Goal: Communication & Community: Answer question/provide support

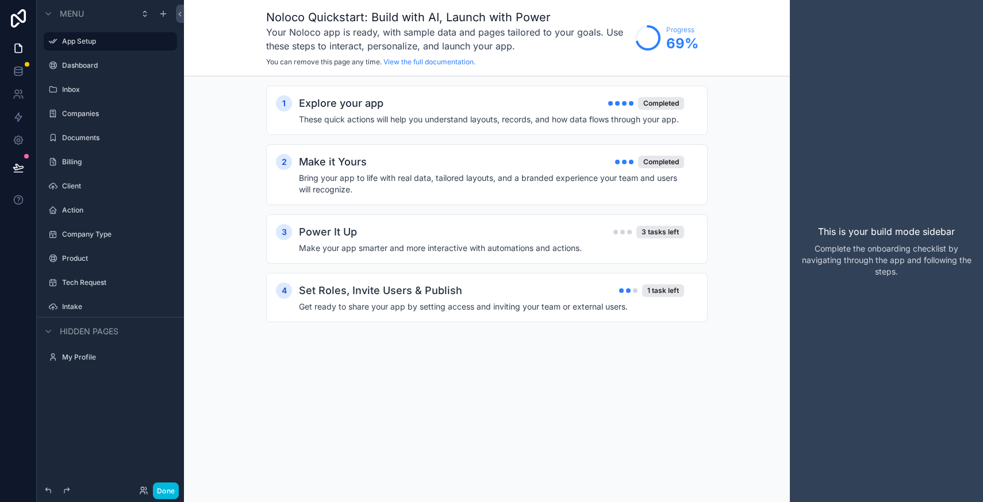
click at [64, 70] on div "Dashboard" at bounding box center [118, 65] width 113 height 9
click at [73, 89] on label "Inbox" at bounding box center [116, 89] width 108 height 9
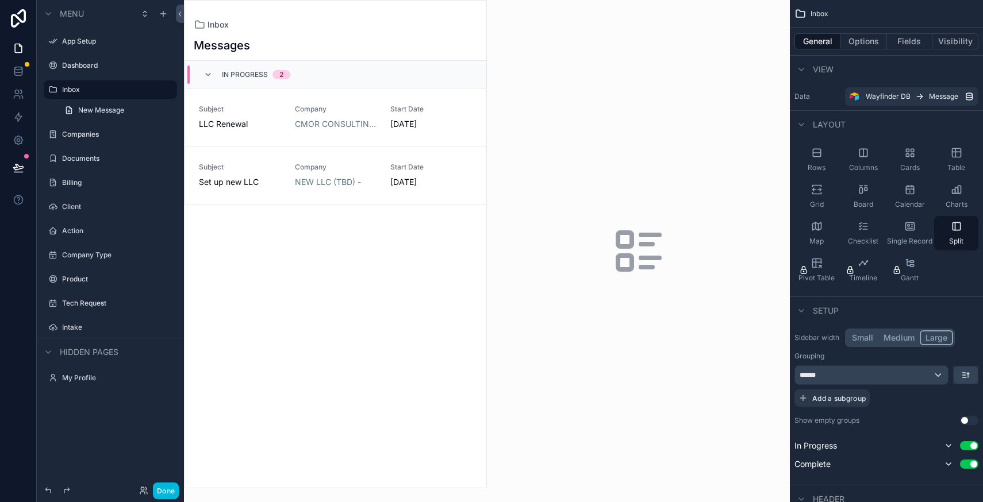
click at [79, 162] on label "Documents" at bounding box center [116, 158] width 108 height 9
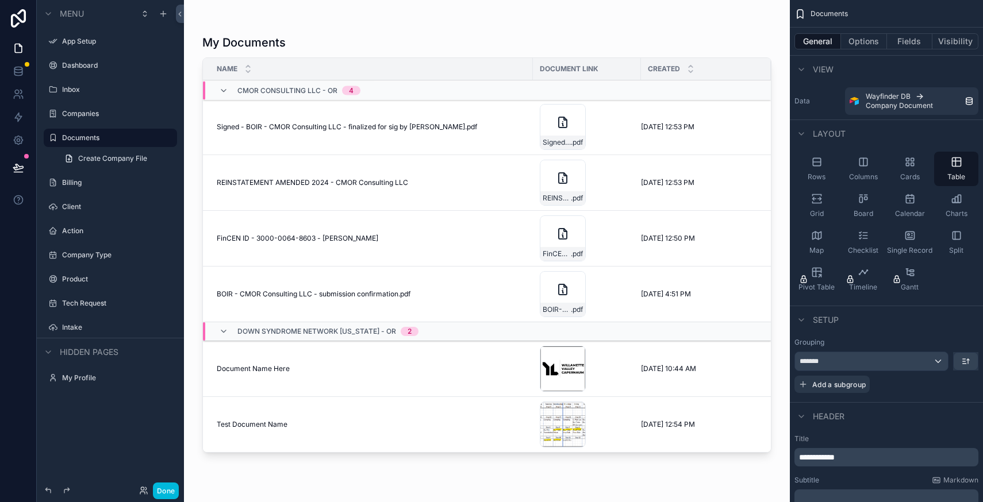
click at [84, 93] on label "Inbox" at bounding box center [116, 89] width 108 height 9
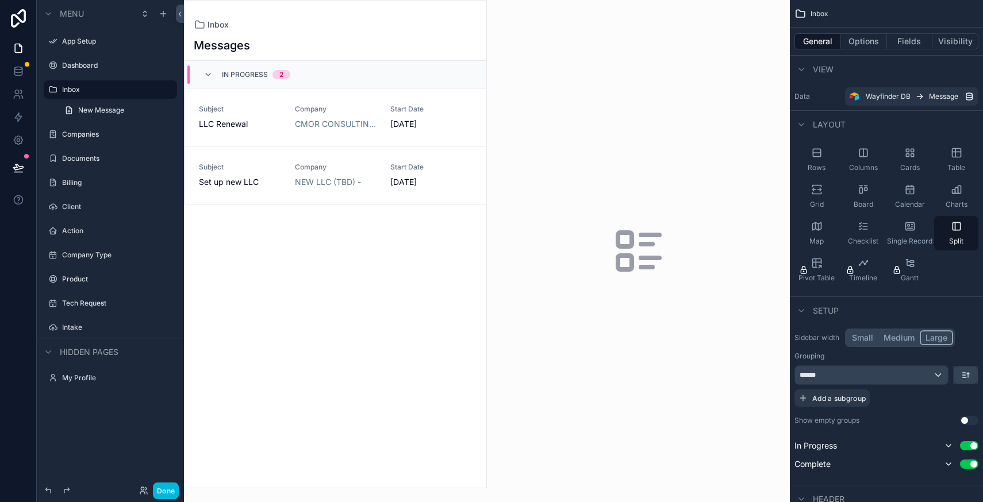
click at [248, 116] on div "scrollable content" at bounding box center [336, 244] width 302 height 487
click at [221, 126] on span "LLC Renewal" at bounding box center [240, 123] width 82 height 11
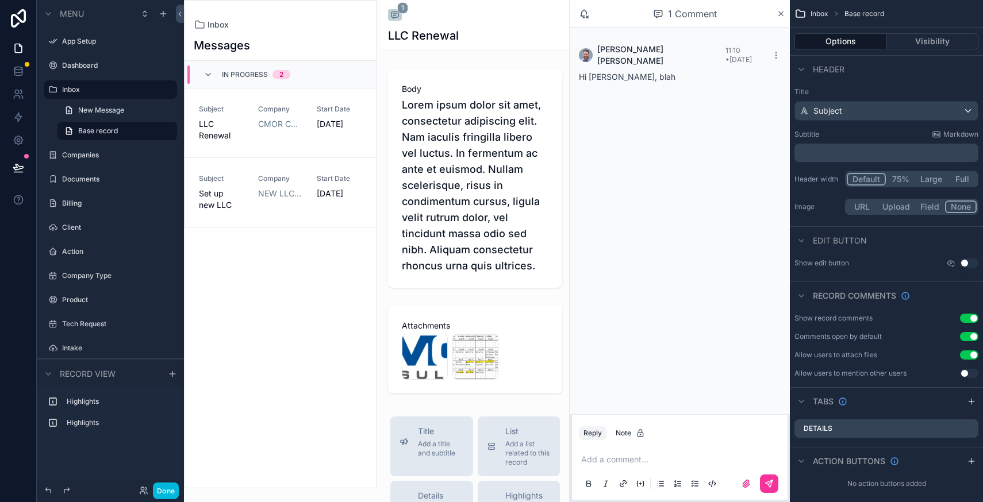
click at [635, 460] on p "scrollable content" at bounding box center [682, 459] width 202 height 11
click at [761, 486] on button "scrollable content" at bounding box center [769, 484] width 18 height 18
click at [18, 70] on icon at bounding box center [18, 71] width 11 height 11
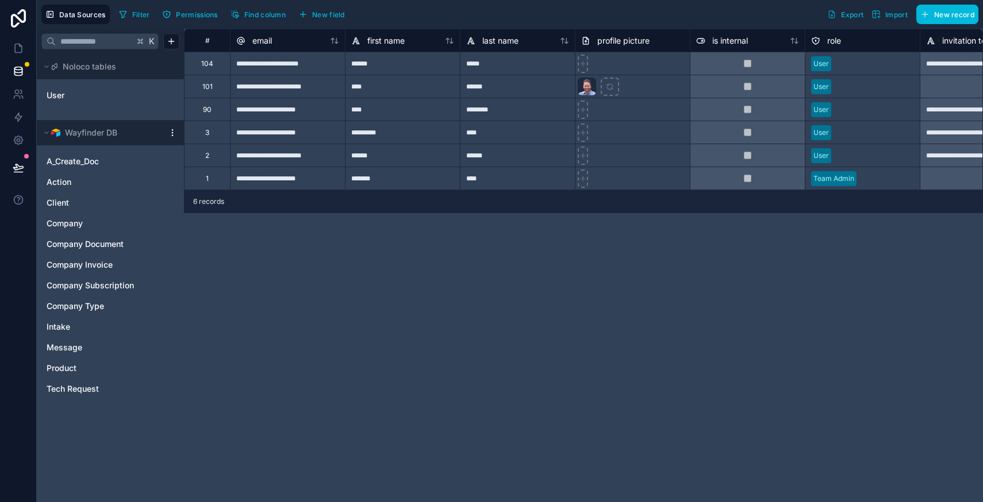
click at [66, 181] on span "Action" at bounding box center [59, 181] width 25 height 11
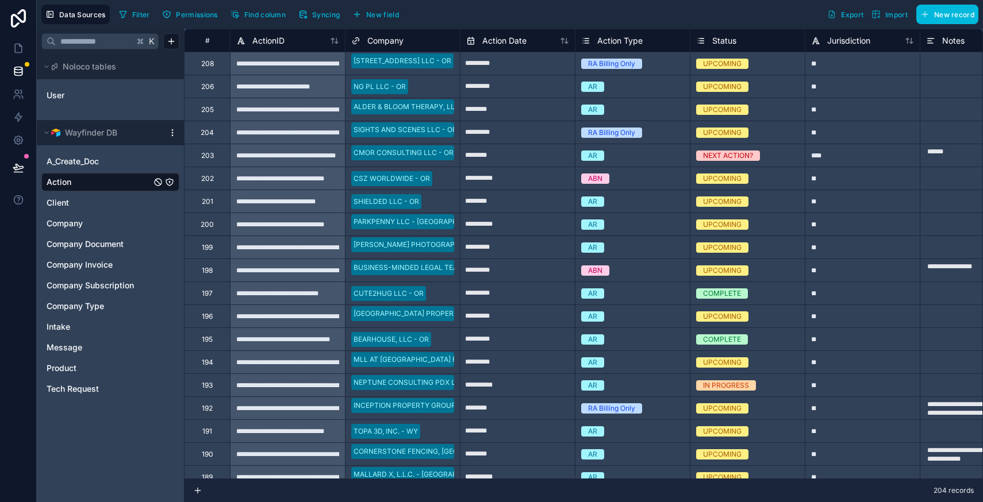
click at [63, 205] on span "Client" at bounding box center [58, 202] width 22 height 11
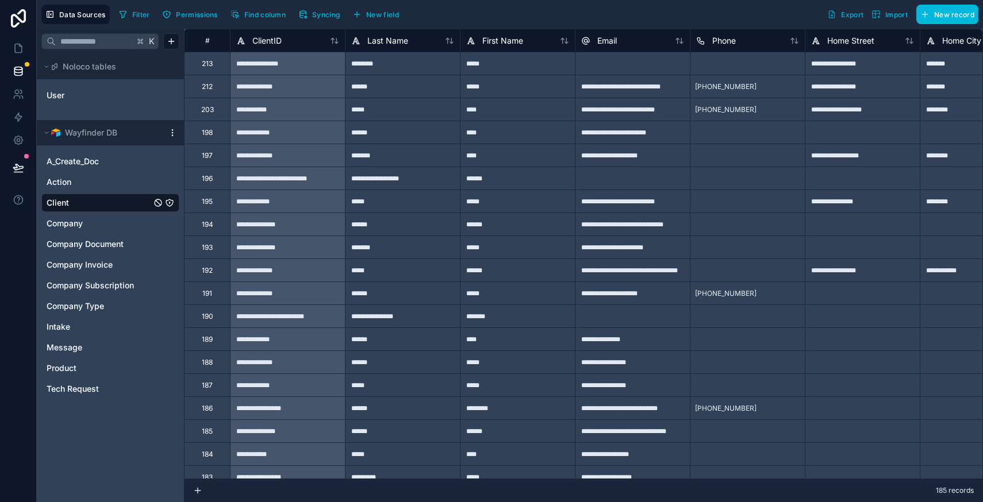
click at [64, 352] on span "Message" at bounding box center [65, 347] width 36 height 11
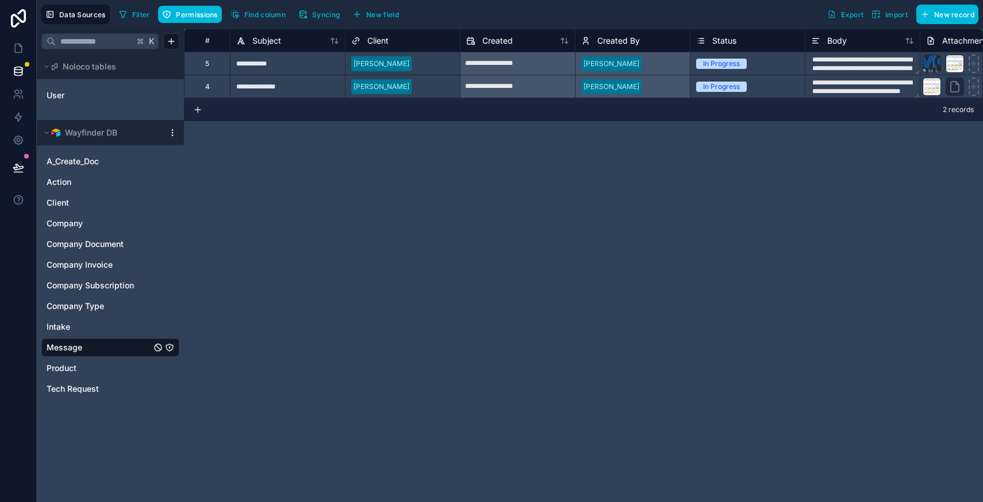
click at [64, 19] on button "Data Sources" at bounding box center [75, 15] width 68 height 20
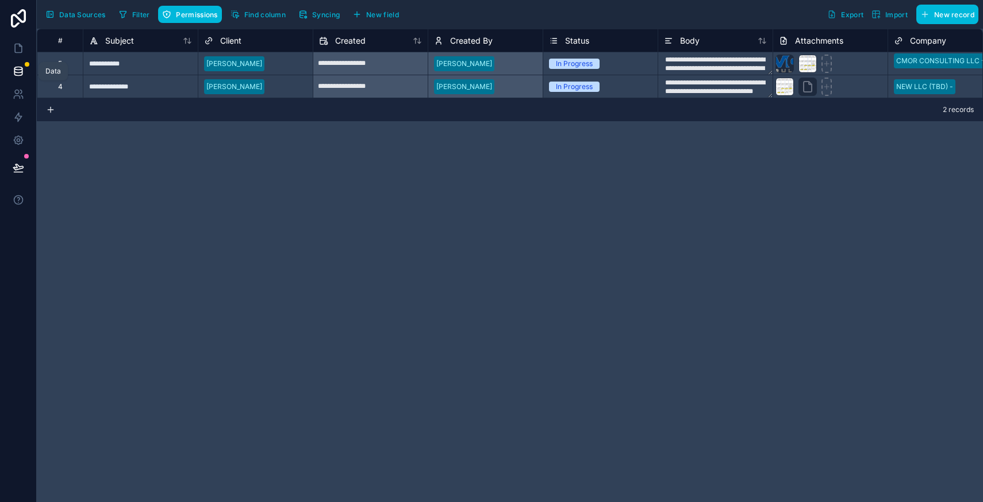
click at [20, 67] on icon at bounding box center [18, 71] width 11 height 11
click at [331, 17] on span "Syncing" at bounding box center [326, 14] width 28 height 9
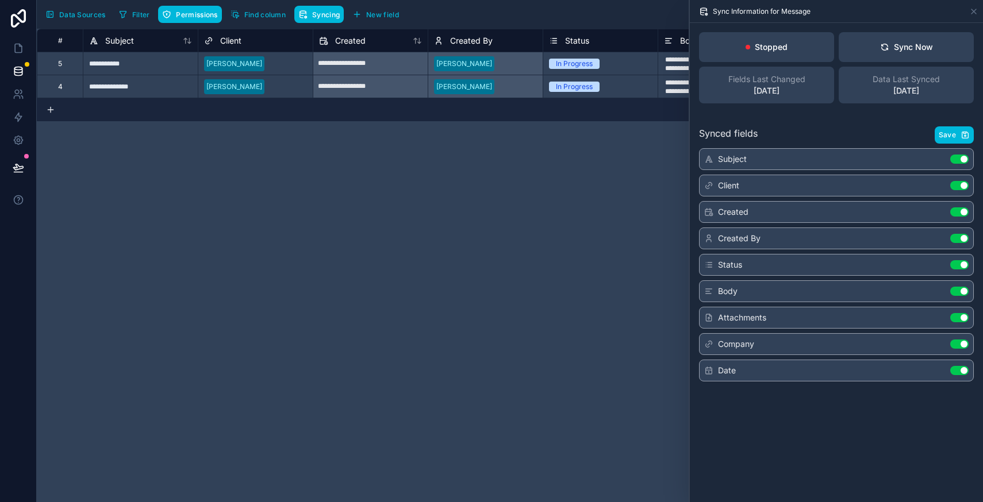
click at [912, 44] on div "Sync Now" at bounding box center [906, 46] width 53 height 11
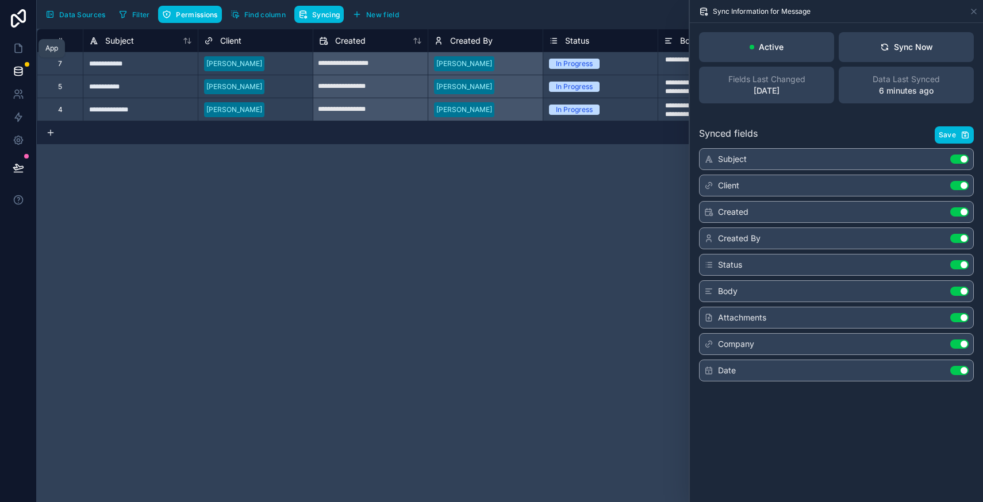
click at [24, 51] on icon at bounding box center [18, 48] width 11 height 11
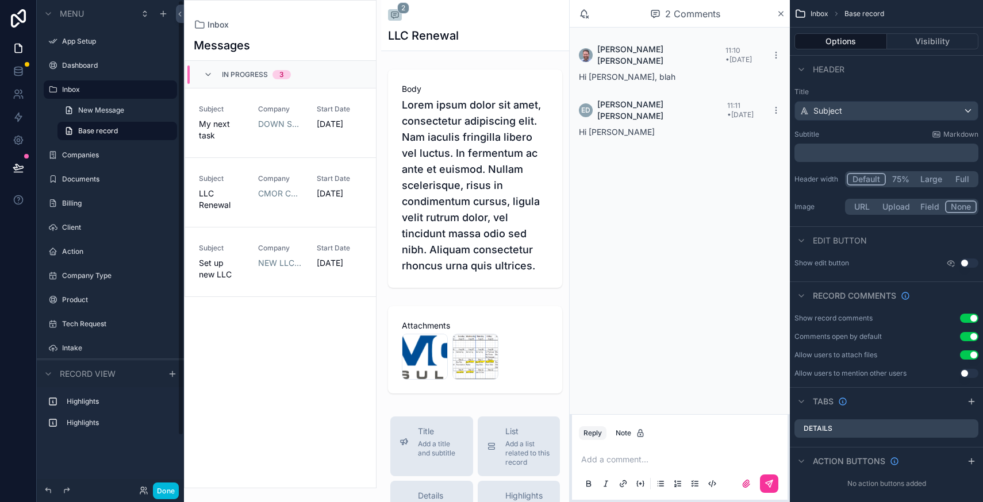
click at [71, 155] on label "Companies" at bounding box center [116, 155] width 108 height 9
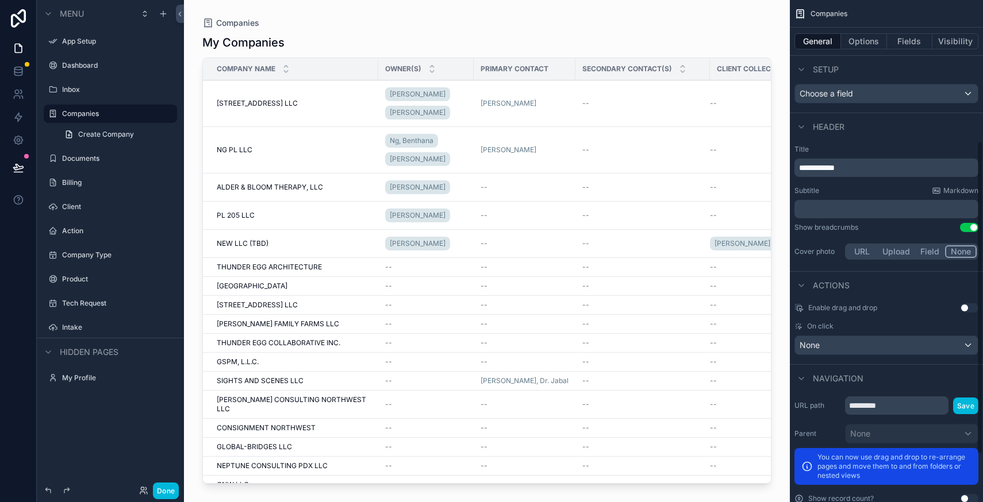
scroll to position [278, 0]
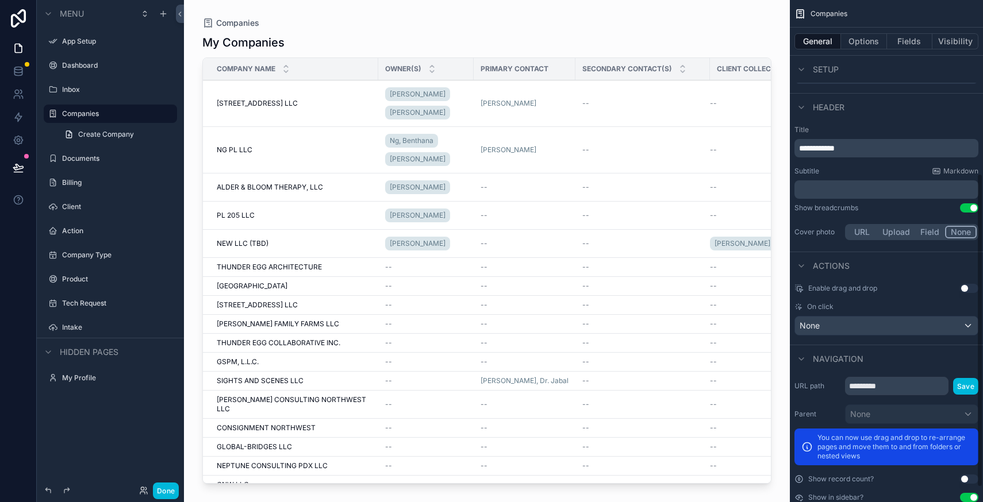
click at [873, 38] on button "Options" at bounding box center [864, 41] width 46 height 16
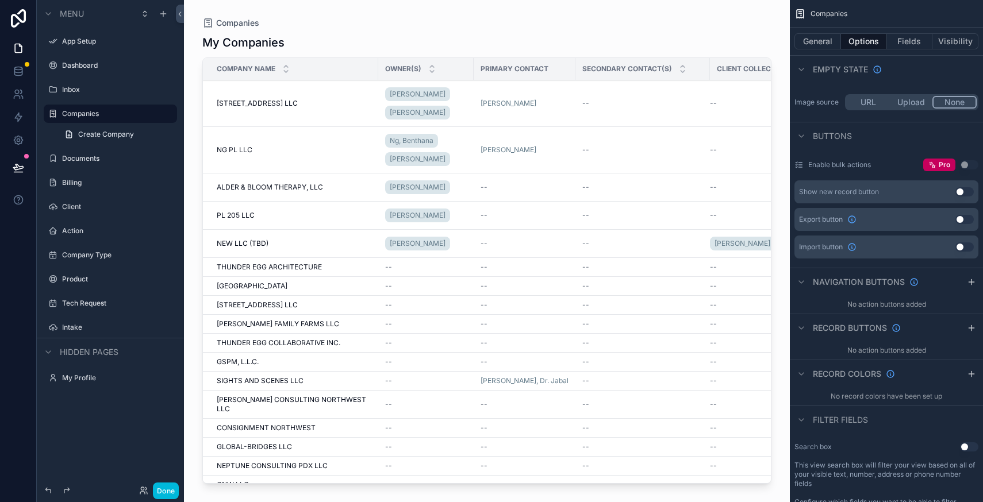
click at [914, 41] on button "Fields" at bounding box center [910, 41] width 46 height 16
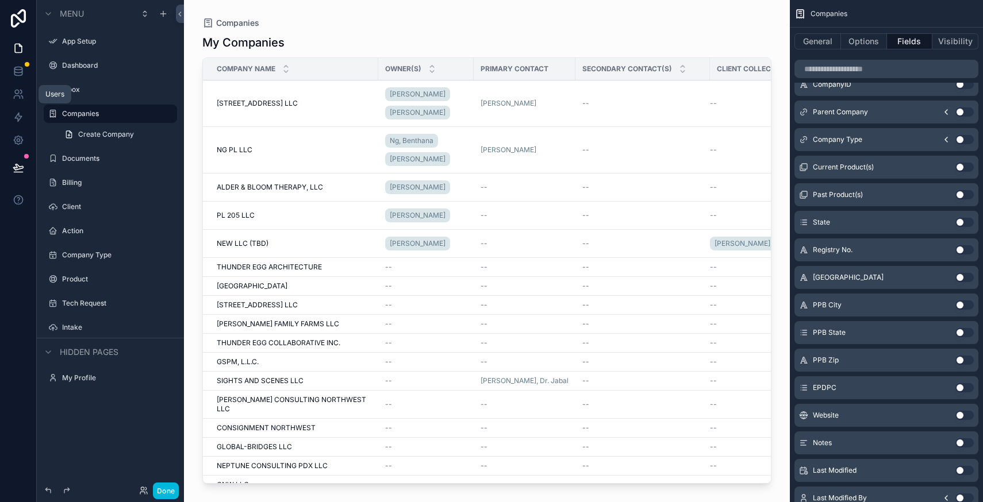
click at [57, 89] on div "Users" at bounding box center [55, 94] width 33 height 18
click at [72, 89] on label "Inbox" at bounding box center [116, 89] width 108 height 9
